Goal: Transaction & Acquisition: Purchase product/service

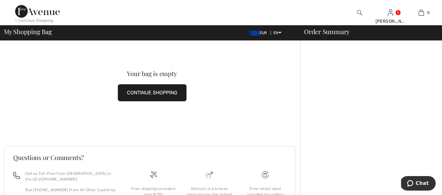
click at [162, 93] on button "CONTINUE SHOPPING" at bounding box center [152, 92] width 69 height 17
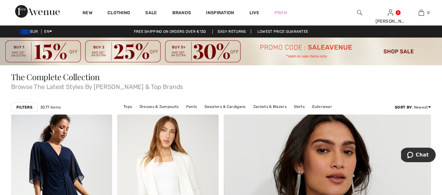
click at [128, 55] on img at bounding box center [221, 51] width 442 height 28
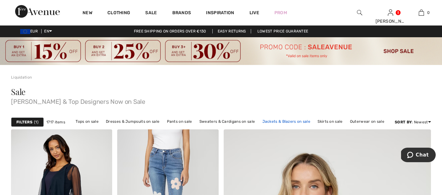
click at [289, 119] on link "Jackets & Blazers on sale" at bounding box center [286, 121] width 54 height 8
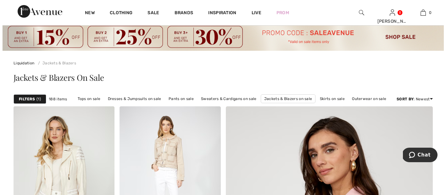
scroll to position [17, 0]
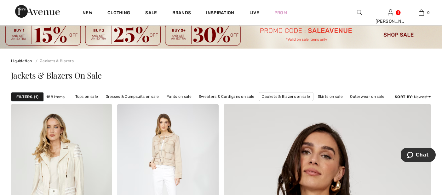
click at [33, 94] on div "Filters 1" at bounding box center [27, 96] width 33 height 9
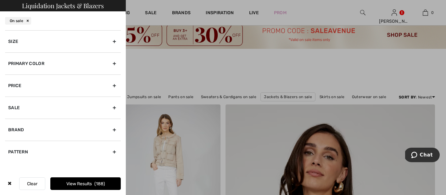
click at [91, 41] on div "Size" at bounding box center [63, 41] width 116 height 22
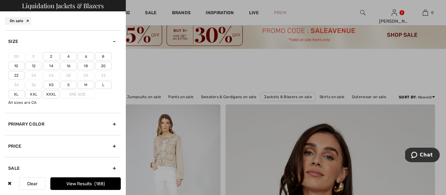
click at [85, 65] on label "18" at bounding box center [86, 66] width 16 height 8
click at [0, 0] on input"] "18" at bounding box center [0, 0] width 0 height 0
click at [100, 65] on label "20" at bounding box center [103, 66] width 16 height 8
click at [0, 0] on input"] "20" at bounding box center [0, 0] width 0 height 0
click at [78, 184] on button "View Results 43" at bounding box center [85, 183] width 71 height 13
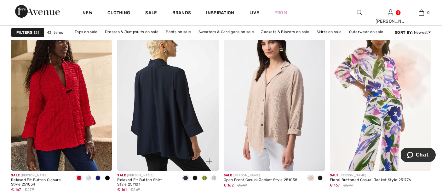
scroll to position [900, 0]
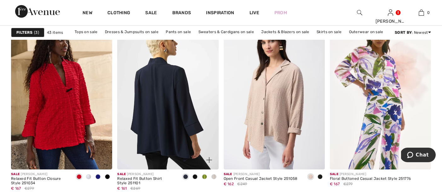
click at [176, 143] on img at bounding box center [167, 93] width 101 height 152
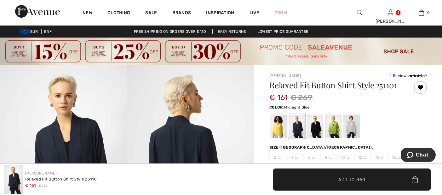
click at [307, 175] on span "✔ Added to Bag Add to Bag" at bounding box center [351, 179] width 157 height 22
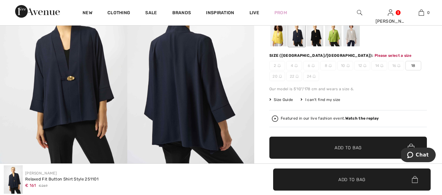
scroll to position [93, 0]
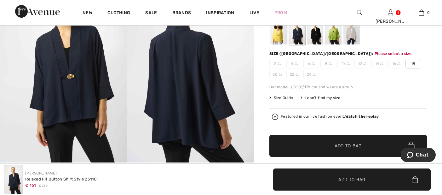
click at [314, 147] on span "✔ Added to Bag Add to Bag" at bounding box center [347, 145] width 157 height 22
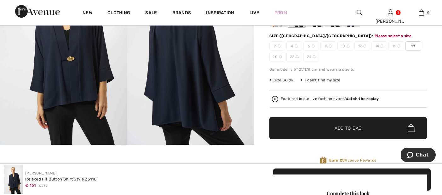
click at [415, 43] on span "18" at bounding box center [413, 45] width 16 height 9
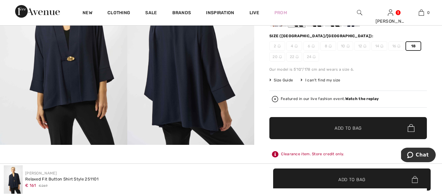
click at [342, 127] on span "Add to Bag" at bounding box center [347, 127] width 27 height 7
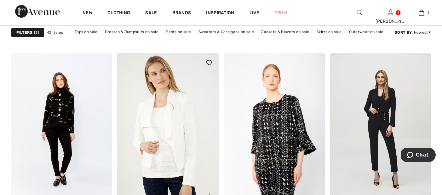
scroll to position [1858, 0]
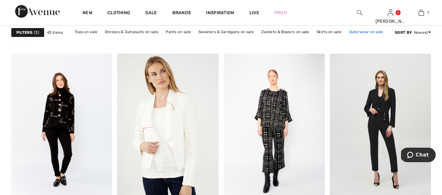
click at [359, 31] on link "Outerwear on sale" at bounding box center [366, 32] width 41 height 8
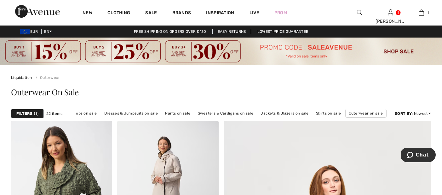
click at [36, 111] on span "1" at bounding box center [36, 113] width 4 height 6
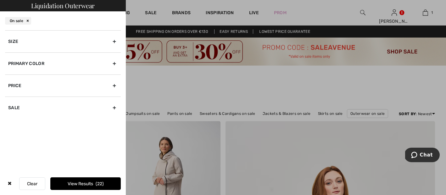
click at [34, 184] on button "Clear" at bounding box center [32, 183] width 26 height 13
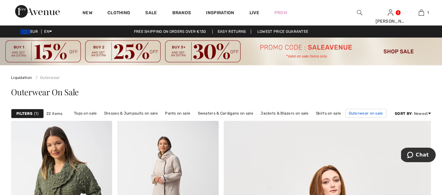
click at [360, 111] on link "Outerwear on sale" at bounding box center [365, 113] width 41 height 9
click at [27, 112] on strong "Filters" at bounding box center [24, 113] width 16 height 6
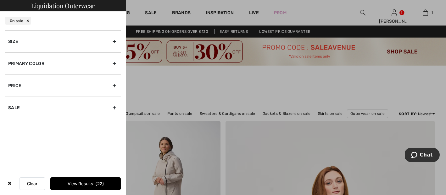
click at [35, 183] on button "Clear" at bounding box center [32, 183] width 26 height 13
click at [78, 181] on button "View Results 22" at bounding box center [85, 183] width 71 height 13
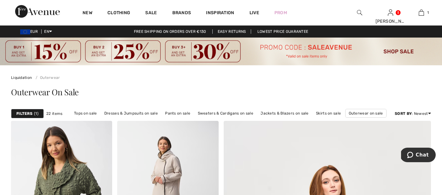
click at [35, 112] on span "1" at bounding box center [36, 113] width 4 height 6
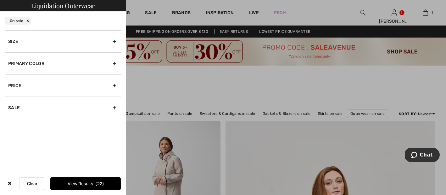
click at [103, 36] on div "Size" at bounding box center [63, 41] width 116 height 22
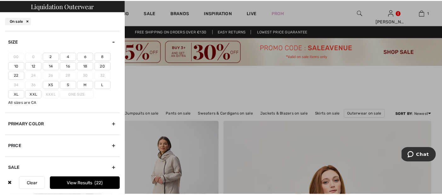
scroll to position [7, 0]
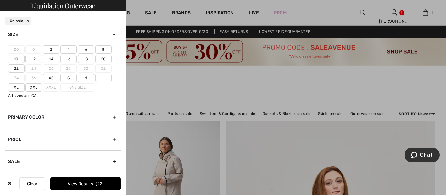
click at [75, 183] on button "View Results 22" at bounding box center [85, 183] width 71 height 13
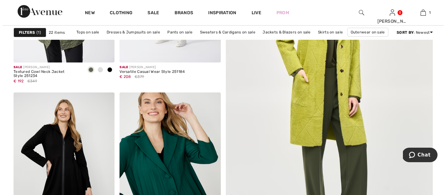
scroll to position [0, 0]
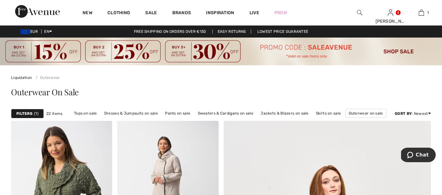
click at [35, 114] on span "1" at bounding box center [36, 113] width 4 height 6
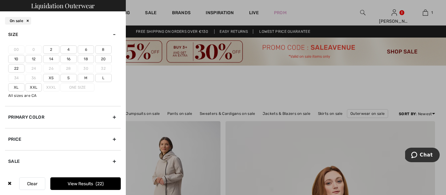
click at [94, 160] on div "Sale" at bounding box center [63, 161] width 116 height 22
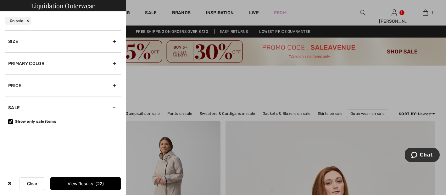
click at [106, 38] on div "Size" at bounding box center [63, 41] width 116 height 22
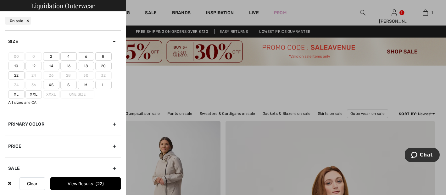
click at [53, 85] on label "Xs" at bounding box center [51, 85] width 16 height 8
click at [0, 0] on input"] "Xs" at bounding box center [0, 0] width 0 height 0
click at [64, 85] on label "S" at bounding box center [68, 85] width 16 height 8
click at [0, 0] on input"] "S" at bounding box center [0, 0] width 0 height 0
click at [73, 179] on button "View Results 3" at bounding box center [85, 183] width 71 height 13
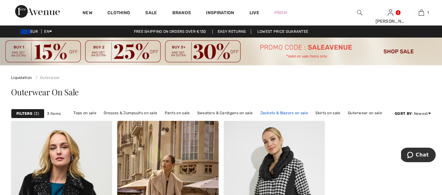
click at [282, 112] on link "Jackets & Blazers on sale" at bounding box center [284, 113] width 54 height 8
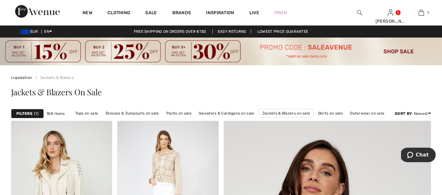
click at [28, 112] on strong "Filters" at bounding box center [24, 113] width 16 height 6
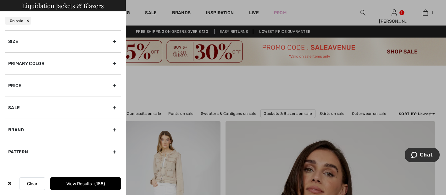
click at [84, 63] on div "Primary Color" at bounding box center [63, 63] width 116 height 22
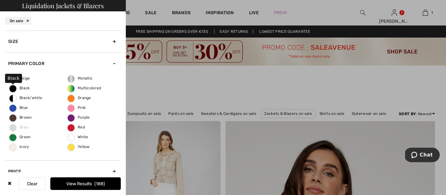
click at [14, 88] on span "Black" at bounding box center [19, 88] width 20 height 4
click at [0, 0] on input "Black" at bounding box center [0, 0] width 0 height 0
click at [73, 184] on button "View Results 61" at bounding box center [85, 183] width 71 height 13
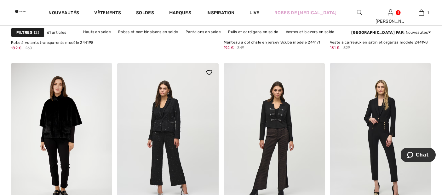
scroll to position [1876, 0]
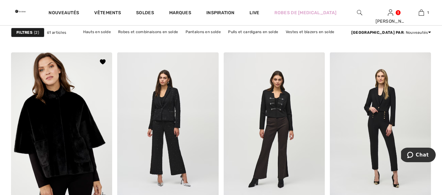
click at [94, 118] on img at bounding box center [61, 128] width 101 height 152
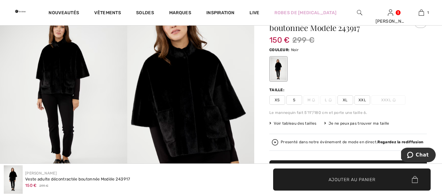
scroll to position [68, 0]
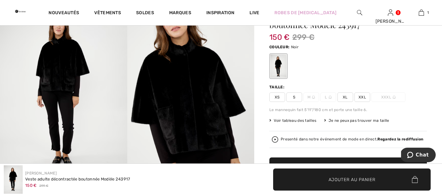
click at [293, 96] on span "S" at bounding box center [294, 96] width 16 height 9
click at [309, 178] on span "✔ Ajouté au panier Ajouter au panier" at bounding box center [351, 179] width 157 height 22
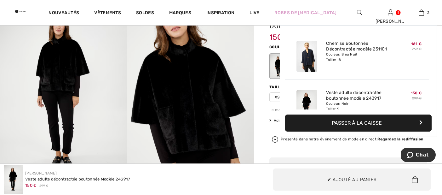
scroll to position [20, 0]
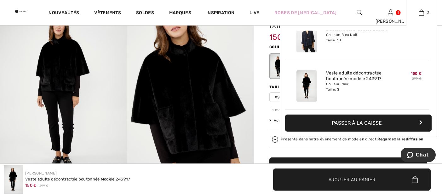
click at [363, 123] on button "Passer à la caisse" at bounding box center [358, 122] width 146 height 17
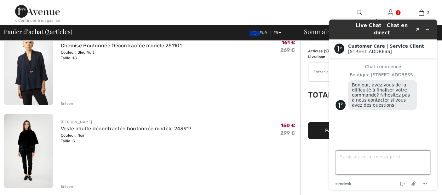
click at [364, 157] on textarea "Saisissez votre message ici..." at bounding box center [383, 162] width 94 height 24
type textarea "Bonjour, je voudrais acheter ces articles [DATE]. Comment puis-je faire?"
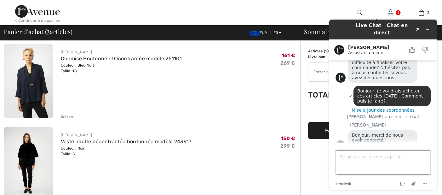
scroll to position [52, 0]
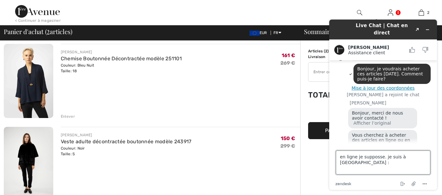
type textarea "en ligne je supposse. je suis à [GEOGRAPHIC_DATA] :9"
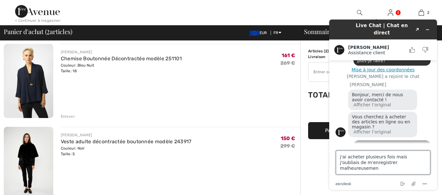
type textarea "j'ai acheter plusieurs fois mais j'oubliais de m'enregistrer malheureusement"
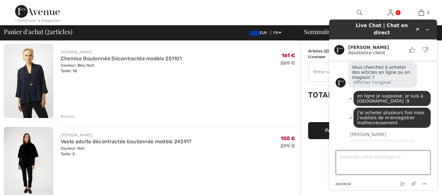
scroll to position [119, 0]
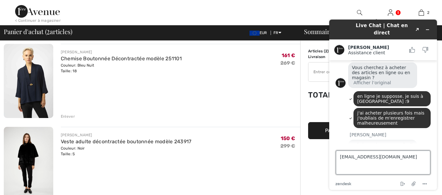
type textarea "[EMAIL_ADDRESS][DOMAIN_NAME]"
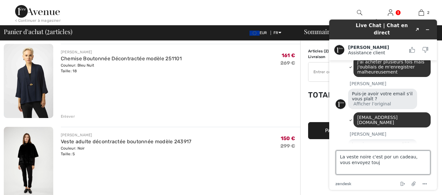
scroll to position [170, 0]
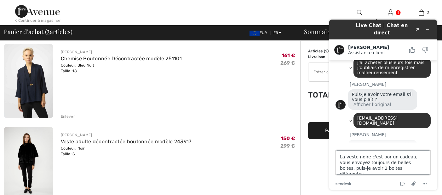
type textarea "La veste noire c'est por un cadeau, vous envoyez toujours de belles boites. pui…"
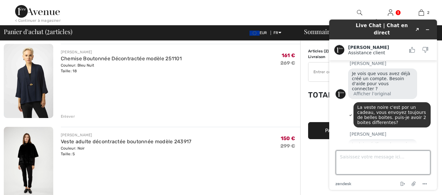
scroll to position [241, 0]
type textarea "Ok. [GEOGRAPHIC_DATA]."
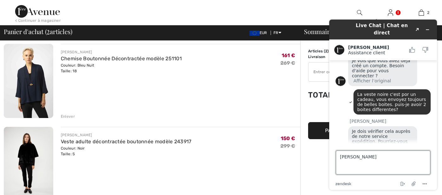
type textarea "[PERSON_NAME]"
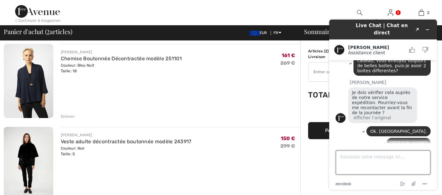
scroll to position [314, 0]
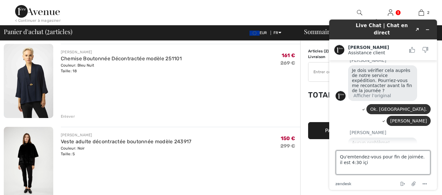
click at [359, 159] on textarea "Qu'emtendez-vous pour fin de joirnée. il est 4:30 içi" at bounding box center [383, 162] width 94 height 24
click at [353, 157] on textarea "Qu'emtendez-vous pour fin de joirnée. il est 4:30 içi" at bounding box center [383, 162] width 94 height 24
click at [366, 164] on textarea "Qu'entendez-vous pour fin de joirnée. il est 4:30 içi" at bounding box center [383, 162] width 94 height 24
type textarea "Qu'entendez-vous pour fin de joirnée. il est 4:30 içi à [GEOGRAPHIC_DATA]."
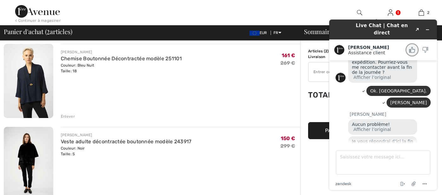
click at [413, 47] on icon "Noter ce chat comme Bon" at bounding box center [412, 50] width 6 height 6
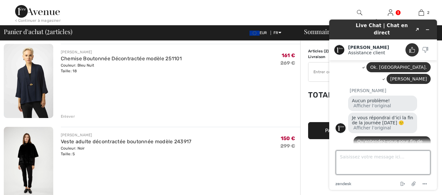
click at [374, 162] on textarea "Saisissez votre message ici..." at bounding box center [383, 162] width 94 height 24
type textarea "g"
type textarea "Giuliano s'il vous plait, qu'entendez-vous our fin de journée?"
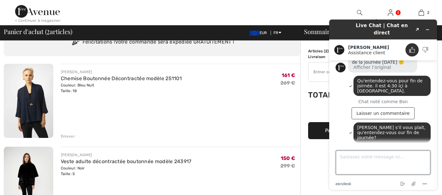
scroll to position [28, 0]
click at [363, 158] on textarea "Saisissez votre message ici..." at bounding box center [383, 162] width 94 height 24
type textarea "Dans 3 heurs ça va pour moi. Désolée de vous derranger"
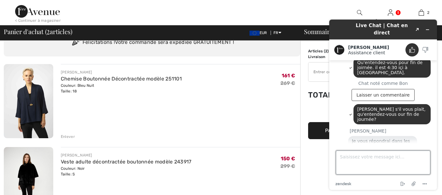
scroll to position [435, 0]
click at [381, 167] on span "Dans 3 heurs ça va pour moi. Désolée de vous derranger" at bounding box center [390, 172] width 66 height 10
click at [380, 167] on span "Dans 3 heurs ça va pour moi. Désolée de vous derranger" at bounding box center [390, 172] width 66 height 10
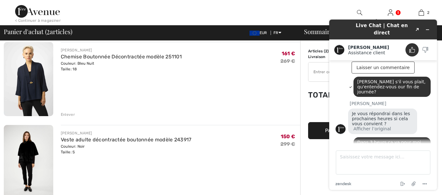
scroll to position [52, 0]
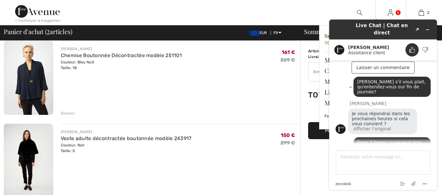
click at [390, 12] on img at bounding box center [390, 13] width 5 height 8
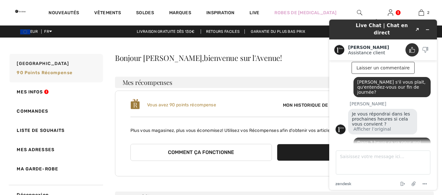
click at [352, 177] on div "zendesk .cls-1{fill:#03363d;} Mettre fin au chat Joindre un fichier Options" at bounding box center [382, 181] width 95 height 8
click at [354, 159] on textarea "Saisissez votre message ici..." at bounding box center [383, 162] width 94 height 24
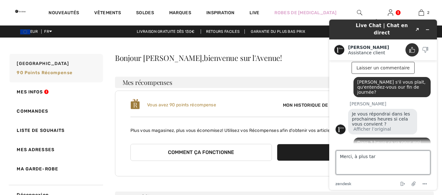
type textarea "Merci, à plus tard"
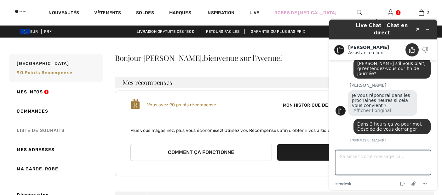
click at [56, 130] on link "Liste de souhaits" at bounding box center [55, 130] width 95 height 19
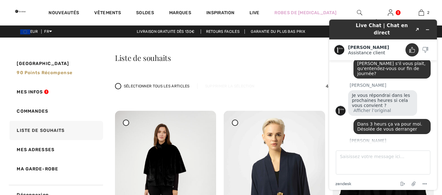
click at [124, 126] on span at bounding box center [126, 122] width 8 height 8
click at [234, 122] on icon at bounding box center [235, 122] width 3 height 3
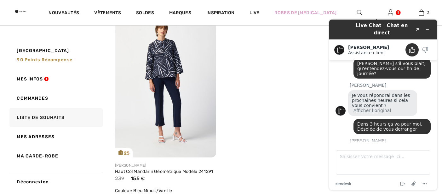
scroll to position [318, 0]
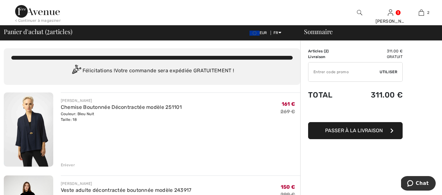
click at [31, 142] on img at bounding box center [28, 129] width 49 height 74
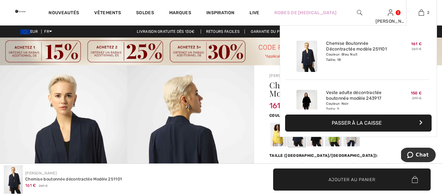
click at [361, 120] on button "Passer à la caisse" at bounding box center [358, 122] width 146 height 17
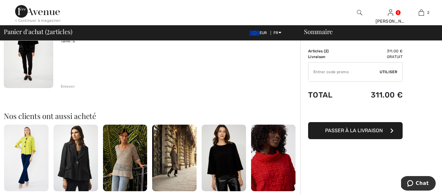
scroll to position [170, 0]
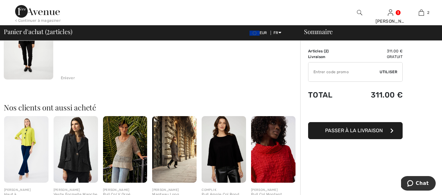
click at [352, 129] on span "Passer à la livraison" at bounding box center [354, 130] width 58 height 6
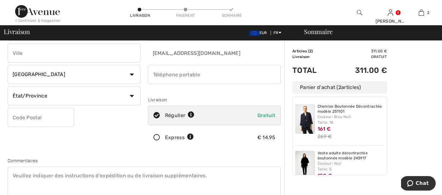
scroll to position [56, 0]
click at [201, 78] on input "phone" at bounding box center [214, 74] width 133 height 19
type input "3356255699"
type input "VIA DI SANT'ORSOLA 8"
type input "Roma"
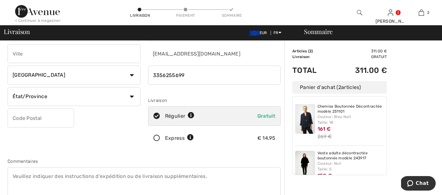
type input "ROMA"
select select "IT"
type input "00162"
type input "RM"
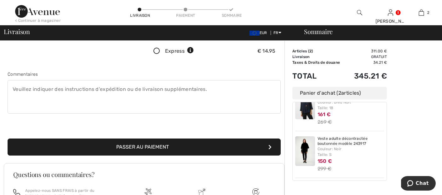
scroll to position [144, 0]
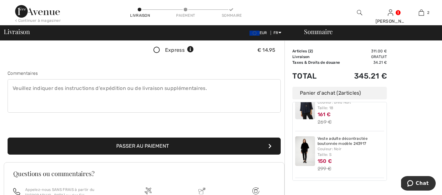
click at [178, 99] on textarea at bounding box center [144, 95] width 273 height 33
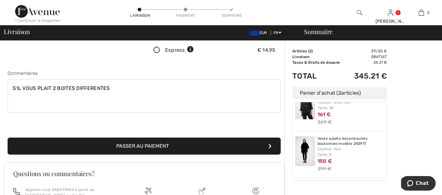
type textarea "S'IL VOUS PLAIT 2 BOITES DIFFERENTES"
click at [189, 146] on button "Passer au paiement" at bounding box center [144, 145] width 273 height 17
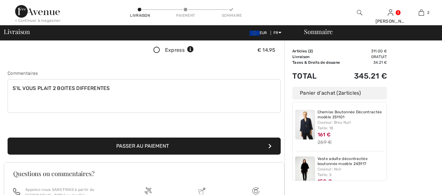
scroll to position [144, 0]
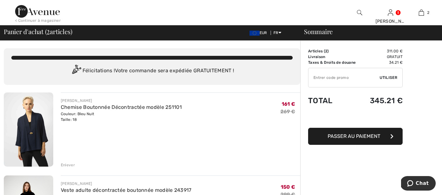
click at [318, 78] on input "TEXT" at bounding box center [343, 77] width 71 height 19
type input "SALEAVENUE"
click at [347, 136] on span "Passer au paiement" at bounding box center [353, 136] width 53 height 6
click at [387, 78] on span "Utiliser" at bounding box center [388, 78] width 18 height 6
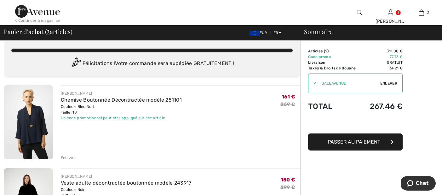
scroll to position [11, 0]
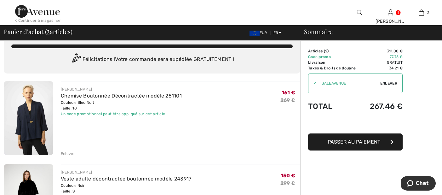
click at [366, 142] on span "Passer au paiement" at bounding box center [353, 142] width 53 height 6
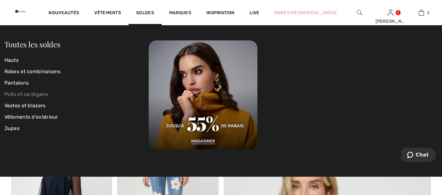
click at [40, 93] on link "Pulls et cardigans" at bounding box center [76, 93] width 144 height 11
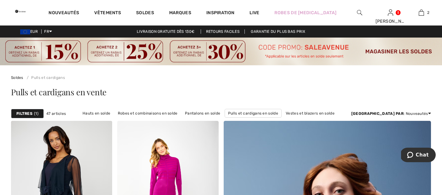
click at [27, 112] on strong "Filtres" at bounding box center [24, 113] width 16 height 6
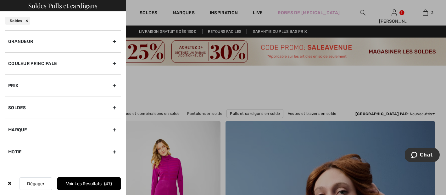
click at [95, 41] on div "Grandeur" at bounding box center [63, 41] width 116 height 22
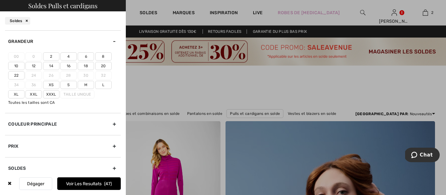
click at [88, 65] on label "18" at bounding box center [86, 66] width 16 height 8
click at [0, 0] on input"] "18" at bounding box center [0, 0] width 0 height 0
click at [104, 64] on label "20" at bounding box center [103, 66] width 16 height 8
click at [0, 0] on input"] "20" at bounding box center [0, 0] width 0 height 0
click at [33, 94] on label "Xxl" at bounding box center [33, 94] width 16 height 8
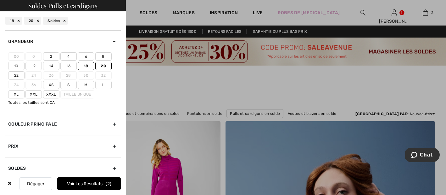
click at [0, 0] on input"] "Xxl" at bounding box center [0, 0] width 0 height 0
click at [15, 94] on label "Xl" at bounding box center [16, 94] width 16 height 8
click at [0, 0] on input"] "Xl" at bounding box center [0, 0] width 0 height 0
click at [77, 184] on button "Voir les resultats 16" at bounding box center [89, 183] width 64 height 13
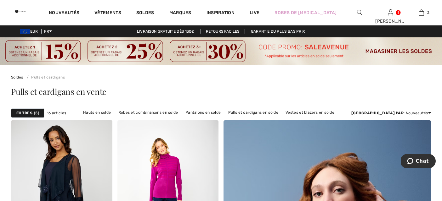
click at [28, 114] on strong "Filtres" at bounding box center [24, 113] width 16 height 6
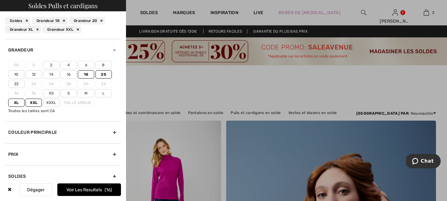
click at [16, 83] on label "22" at bounding box center [16, 84] width 16 height 8
click at [0, 0] on input"] "22" at bounding box center [0, 0] width 0 height 0
click at [102, 92] on label "L" at bounding box center [103, 93] width 16 height 8
click at [0, 0] on input"] "L" at bounding box center [0, 0] width 0 height 0
click at [105, 91] on label "L" at bounding box center [103, 93] width 16 height 8
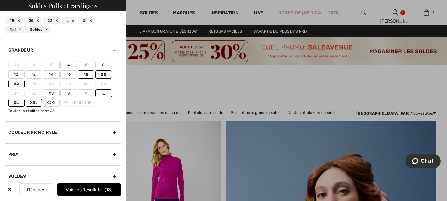
click at [0, 0] on input"] "L" at bounding box center [0, 0] width 0 height 0
click at [105, 91] on label "L" at bounding box center [103, 93] width 16 height 8
click at [0, 0] on input"] "L" at bounding box center [0, 0] width 0 height 0
click at [49, 101] on label "Xxxl" at bounding box center [51, 103] width 16 height 8
click at [0, 0] on input"] "Xxxl" at bounding box center [0, 0] width 0 height 0
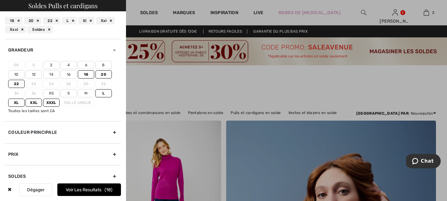
click at [76, 191] on button "Voir les resultats 18" at bounding box center [89, 190] width 64 height 13
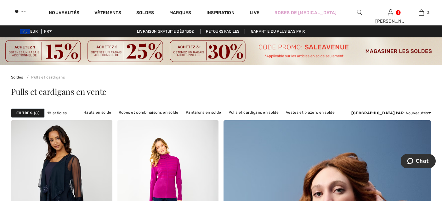
click at [26, 112] on strong "Filtres" at bounding box center [24, 113] width 16 height 6
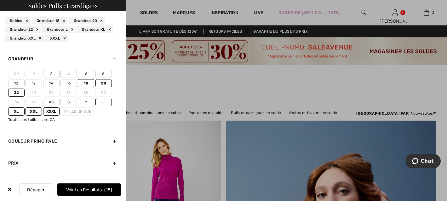
click at [81, 142] on div "Couleur Principale" at bounding box center [63, 141] width 116 height 22
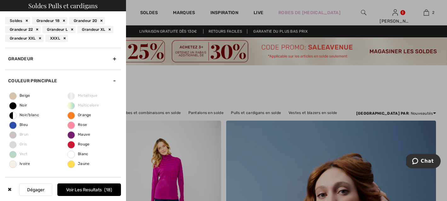
click at [34, 190] on button "Dégager" at bounding box center [35, 190] width 33 height 13
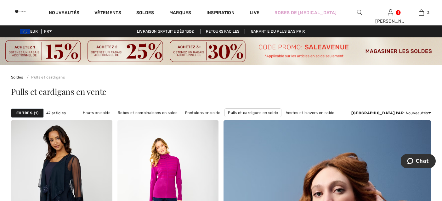
click at [24, 113] on strong "Filtres" at bounding box center [24, 113] width 16 height 6
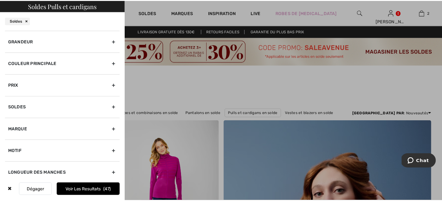
scroll to position [6, 0]
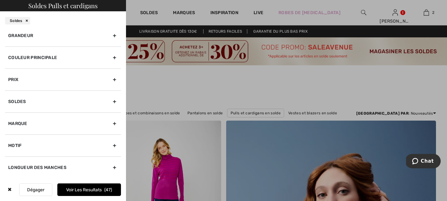
click at [78, 189] on button "Voir les resultats 47" at bounding box center [89, 190] width 64 height 13
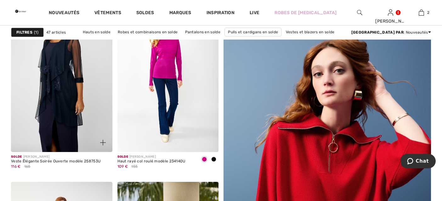
scroll to position [0, 0]
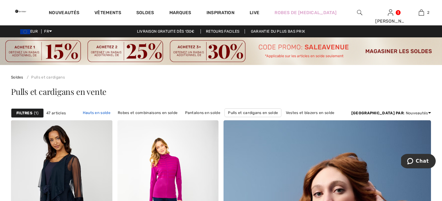
click at [110, 112] on link "Hauts en solde" at bounding box center [97, 113] width 34 height 8
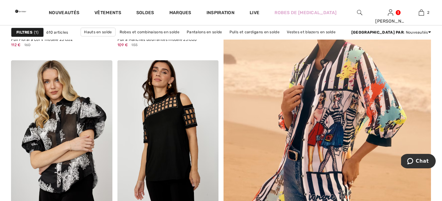
scroll to position [243, 0]
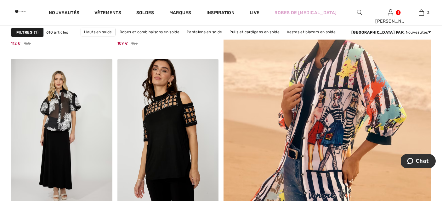
click at [28, 33] on strong "Filtres" at bounding box center [24, 33] width 16 height 6
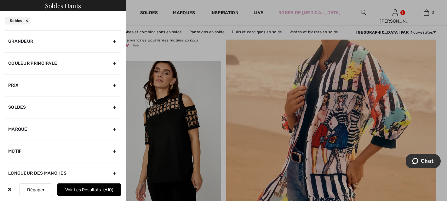
click at [99, 40] on div "Grandeur" at bounding box center [63, 41] width 116 height 22
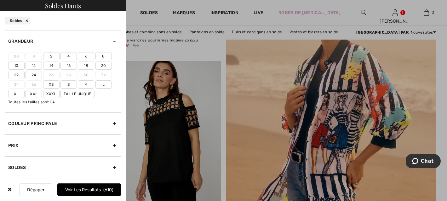
click at [87, 66] on label "18" at bounding box center [86, 66] width 16 height 8
click at [0, 0] on input"] "18" at bounding box center [0, 0] width 0 height 0
click at [103, 67] on label "20" at bounding box center [103, 66] width 16 height 8
click at [0, 0] on input"] "20" at bounding box center [0, 0] width 0 height 0
click at [17, 94] on label "Xl" at bounding box center [16, 94] width 16 height 8
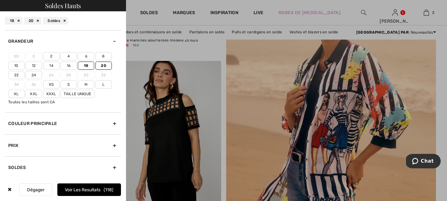
click at [0, 0] on input"] "Xl" at bounding box center [0, 0] width 0 height 0
click at [30, 95] on label "Xxl" at bounding box center [33, 94] width 16 height 8
click at [0, 0] on input"] "Xxl" at bounding box center [0, 0] width 0 height 0
click at [104, 82] on label "L" at bounding box center [103, 85] width 16 height 8
click at [0, 0] on input"] "L" at bounding box center [0, 0] width 0 height 0
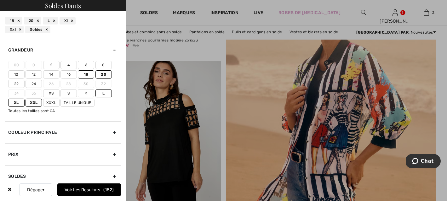
click at [80, 191] on button "Voir les resultats 182" at bounding box center [89, 190] width 64 height 13
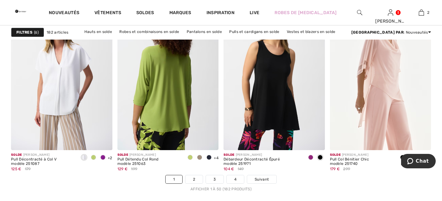
scroll to position [2729, 0]
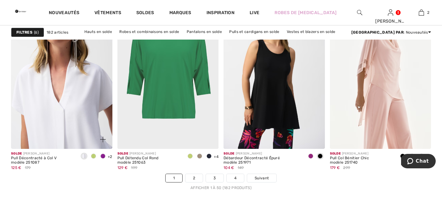
click at [75, 114] on img at bounding box center [61, 73] width 101 height 152
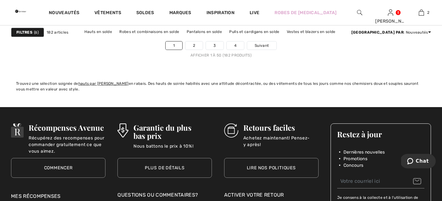
scroll to position [2863, 0]
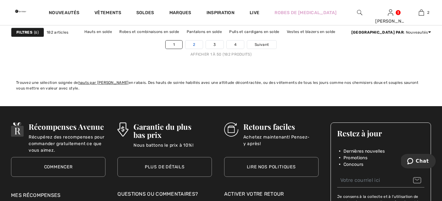
click at [193, 44] on link "2" at bounding box center [193, 45] width 17 height 8
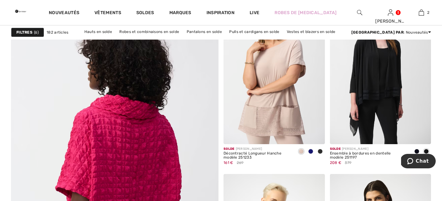
scroll to position [1558, 0]
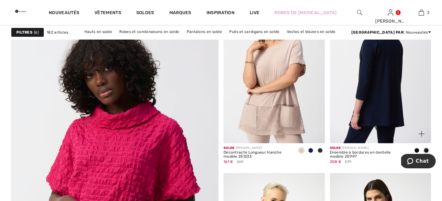
click at [371, 114] on img at bounding box center [380, 68] width 101 height 152
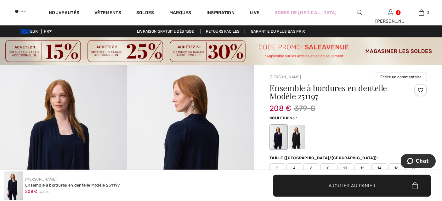
click at [298, 140] on div at bounding box center [297, 138] width 16 height 24
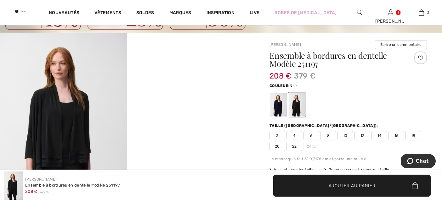
scroll to position [37, 0]
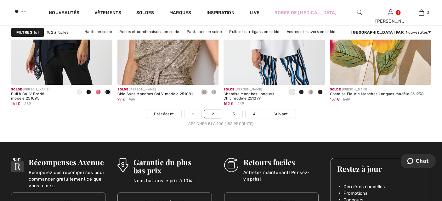
scroll to position [2801, 0]
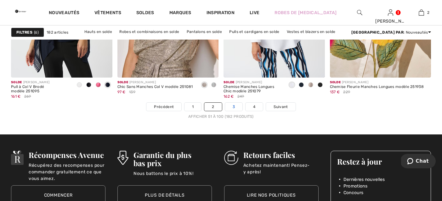
click at [235, 109] on link "3" at bounding box center [233, 107] width 17 height 8
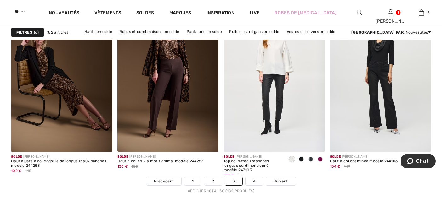
scroll to position [2729, 0]
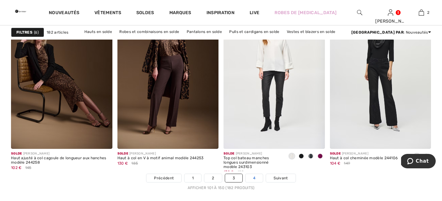
click at [254, 178] on link "4" at bounding box center [254, 178] width 17 height 8
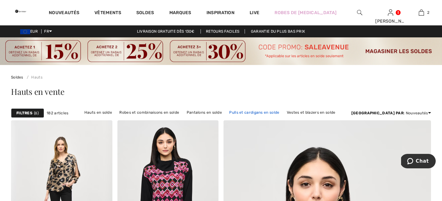
click at [263, 112] on link "Pulls et cardigans en solde" at bounding box center [254, 113] width 56 height 8
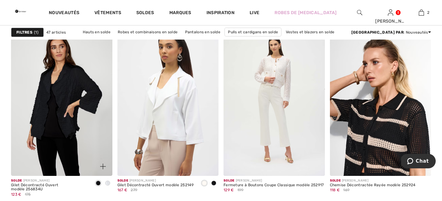
scroll to position [460, 0]
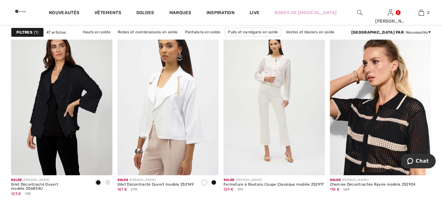
click at [24, 32] on strong "Filtres" at bounding box center [24, 33] width 16 height 6
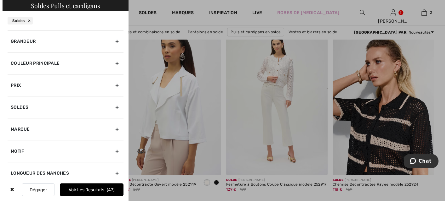
scroll to position [464, 0]
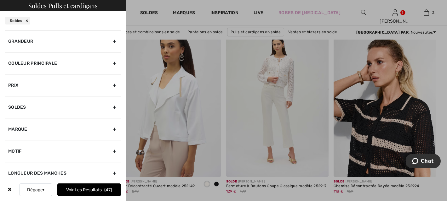
click at [68, 43] on div "Grandeur" at bounding box center [63, 41] width 116 height 22
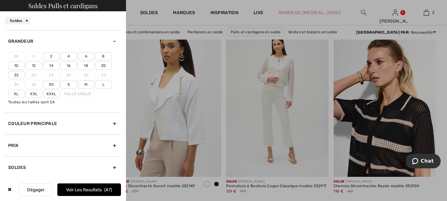
click at [85, 66] on label "18" at bounding box center [86, 66] width 16 height 8
click at [0, 0] on input"] "18" at bounding box center [0, 0] width 0 height 0
click at [100, 65] on label "20" at bounding box center [103, 66] width 16 height 8
click at [0, 0] on input"] "20" at bounding box center [0, 0] width 0 height 0
click at [15, 94] on label "Xl" at bounding box center [16, 94] width 16 height 8
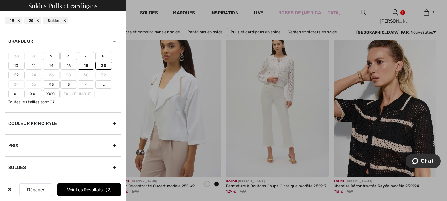
click at [0, 0] on input"] "Xl" at bounding box center [0, 0] width 0 height 0
click at [28, 95] on label "Xxl" at bounding box center [33, 94] width 16 height 8
click at [0, 0] on input"] "Xxl" at bounding box center [0, 0] width 0 height 0
click at [100, 83] on label "L" at bounding box center [103, 85] width 16 height 8
click at [0, 0] on input"] "L" at bounding box center [0, 0] width 0 height 0
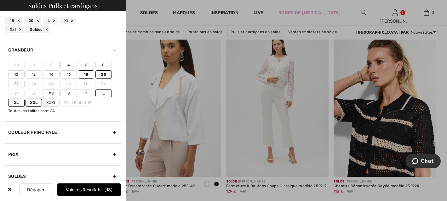
click at [89, 189] on button "Voir les resultats 18" at bounding box center [89, 190] width 64 height 13
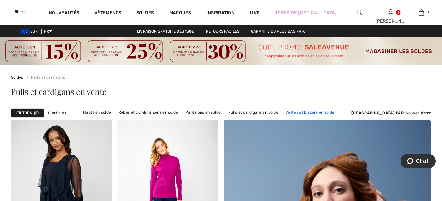
click at [312, 110] on link "Vestes et blazers en solde" at bounding box center [309, 113] width 55 height 8
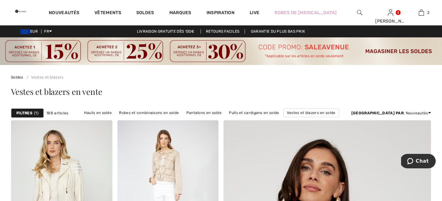
click at [24, 115] on strong "Filtres" at bounding box center [24, 113] width 16 height 6
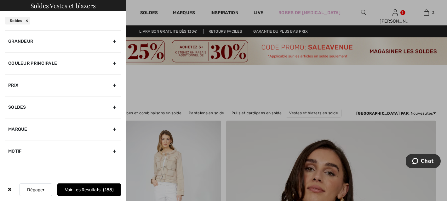
click at [59, 40] on div "Grandeur" at bounding box center [63, 41] width 116 height 22
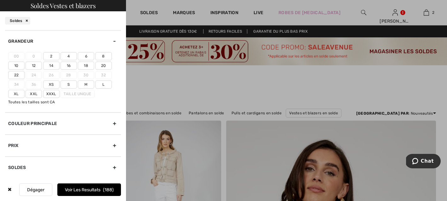
click at [87, 65] on label "18" at bounding box center [86, 66] width 16 height 8
click at [0, 0] on input"] "18" at bounding box center [0, 0] width 0 height 0
click at [100, 65] on label "20" at bounding box center [103, 66] width 16 height 8
click at [0, 0] on input"] "20" at bounding box center [0, 0] width 0 height 0
click at [104, 85] on label "L" at bounding box center [103, 85] width 16 height 8
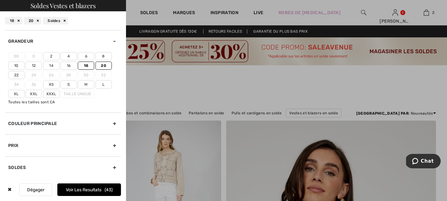
click at [0, 0] on input"] "L" at bounding box center [0, 0] width 0 height 0
click at [33, 95] on label "Xxl" at bounding box center [33, 94] width 16 height 8
click at [0, 0] on input"] "Xxl" at bounding box center [0, 0] width 0 height 0
click at [19, 95] on label "Xl" at bounding box center [16, 94] width 16 height 8
click at [0, 0] on input"] "Xl" at bounding box center [0, 0] width 0 height 0
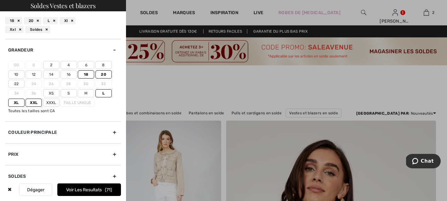
click at [83, 190] on button "Voir les resultats 71" at bounding box center [89, 190] width 64 height 13
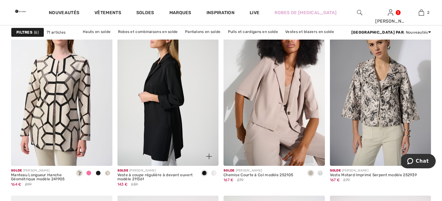
scroll to position [470, 0]
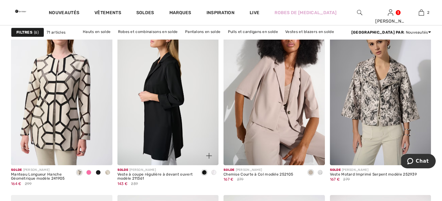
click at [172, 126] on img at bounding box center [167, 90] width 101 height 152
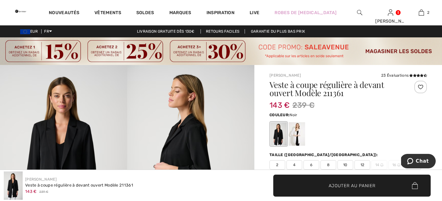
click at [422, 87] on div at bounding box center [420, 87] width 13 height 13
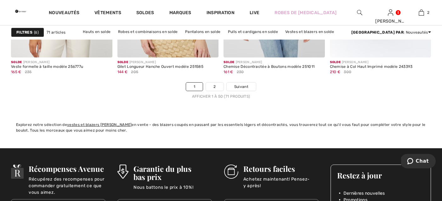
scroll to position [2821, 0]
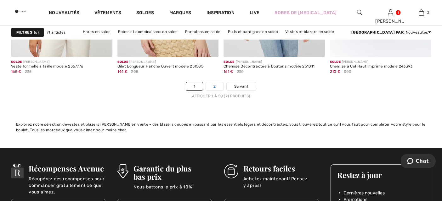
click at [215, 88] on link "2" at bounding box center [214, 86] width 17 height 8
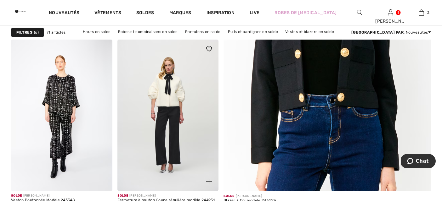
scroll to position [262, 0]
click at [185, 119] on img at bounding box center [167, 116] width 101 height 152
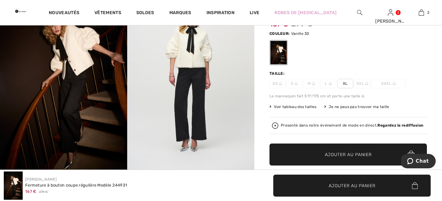
scroll to position [81, 0]
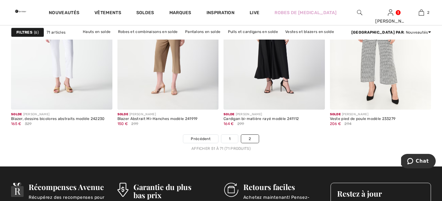
scroll to position [1143, 0]
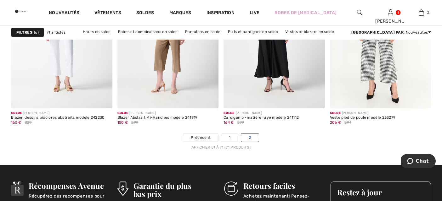
click at [249, 136] on link "2" at bounding box center [249, 138] width 17 height 8
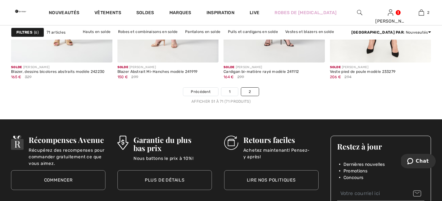
scroll to position [1203, 0]
